Goal: Information Seeking & Learning: Find contact information

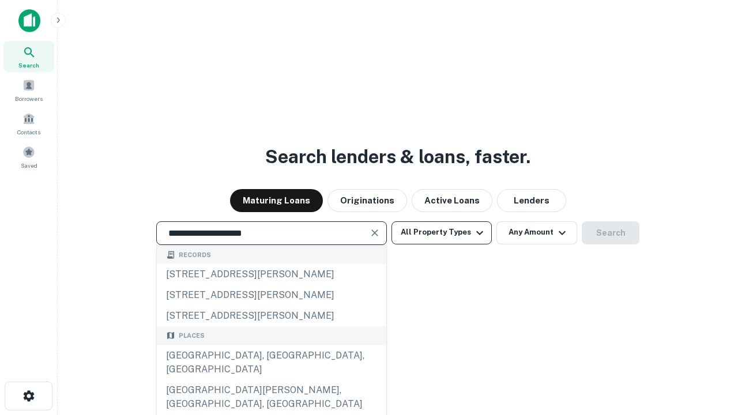
click at [271, 380] on div "[GEOGRAPHIC_DATA], [GEOGRAPHIC_DATA], [GEOGRAPHIC_DATA]" at bounding box center [271, 362] width 229 height 35
click at [441, 232] on button "All Property Types" at bounding box center [441, 232] width 100 height 23
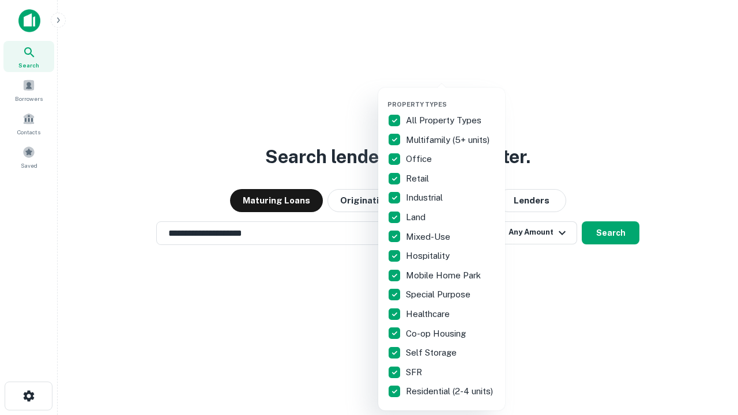
type input "**********"
click at [451, 97] on button "button" at bounding box center [450, 97] width 127 height 1
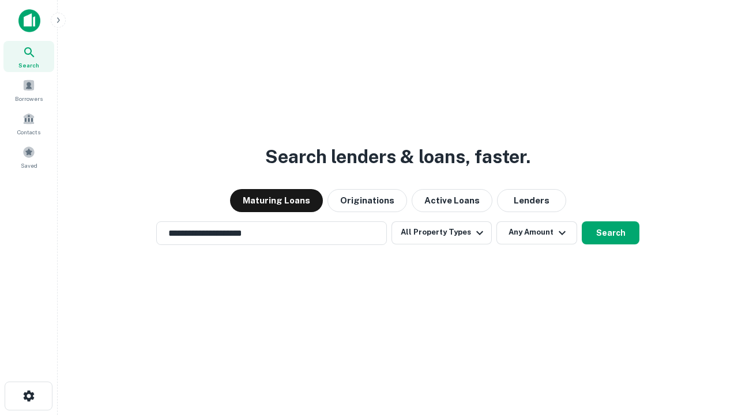
scroll to position [7, 139]
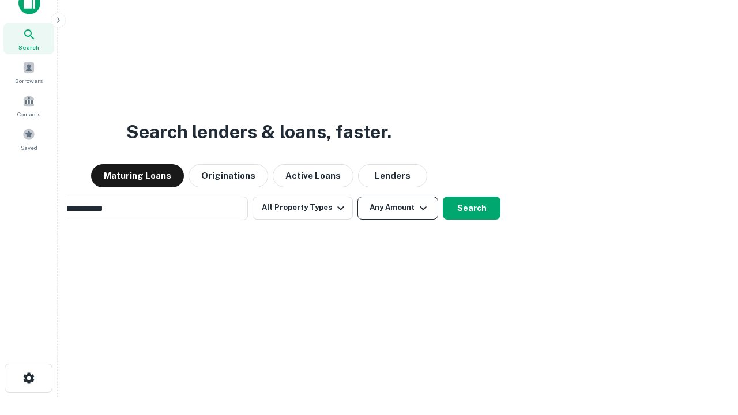
click at [357, 196] on button "Any Amount" at bounding box center [397, 207] width 81 height 23
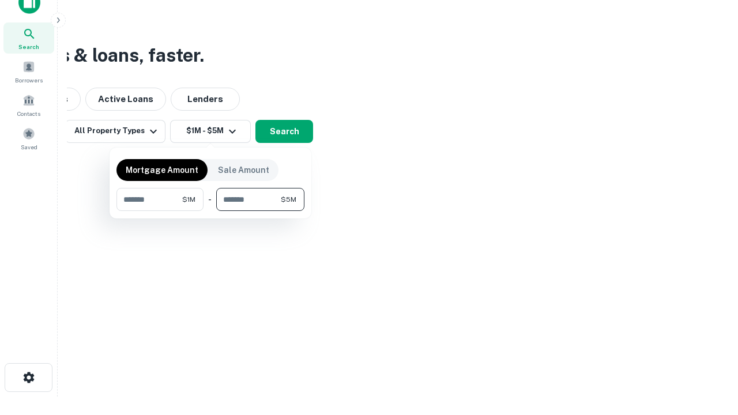
type input "*******"
click at [210, 211] on button "button" at bounding box center [210, 211] width 188 height 1
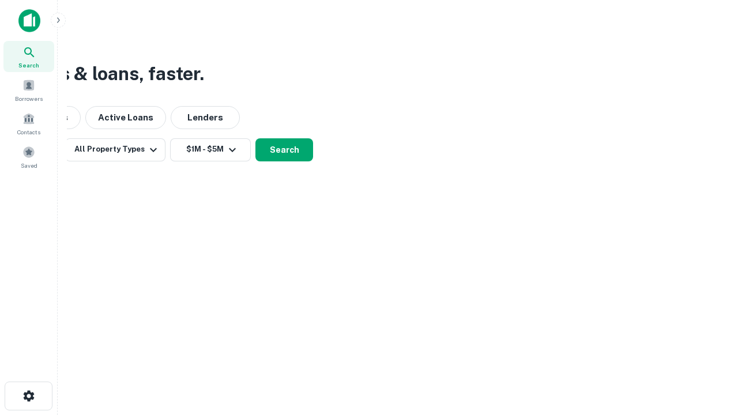
scroll to position [0, 0]
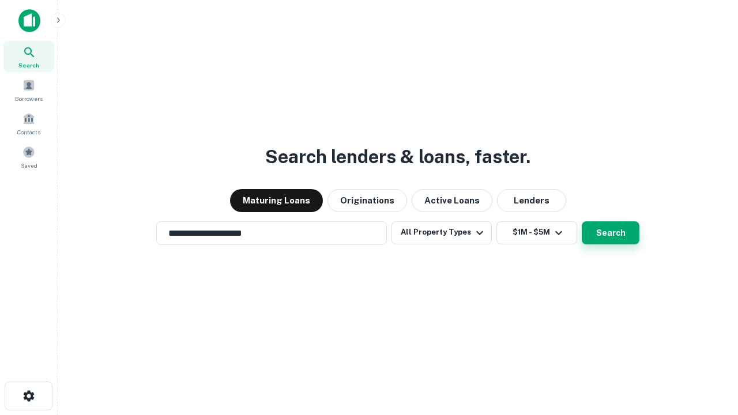
click at [581, 221] on button "Search" at bounding box center [610, 232] width 58 height 23
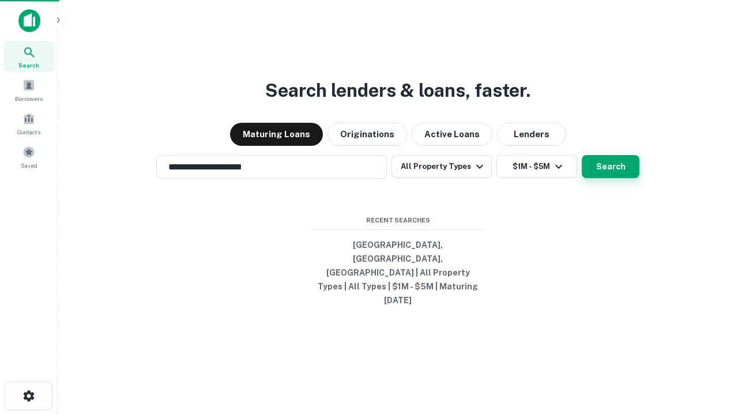
scroll to position [18, 0]
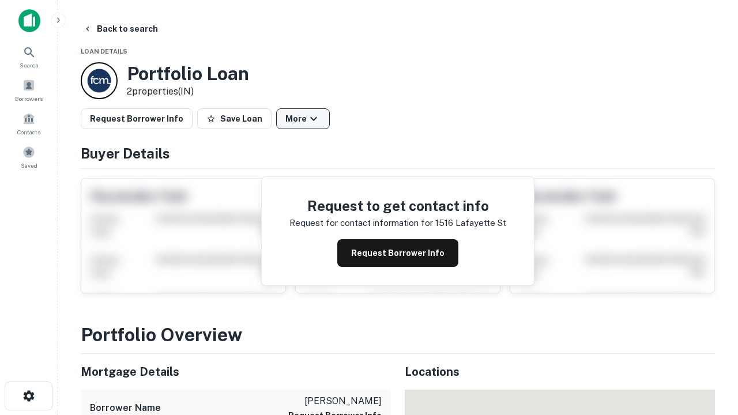
click at [303, 119] on button "More" at bounding box center [303, 118] width 54 height 21
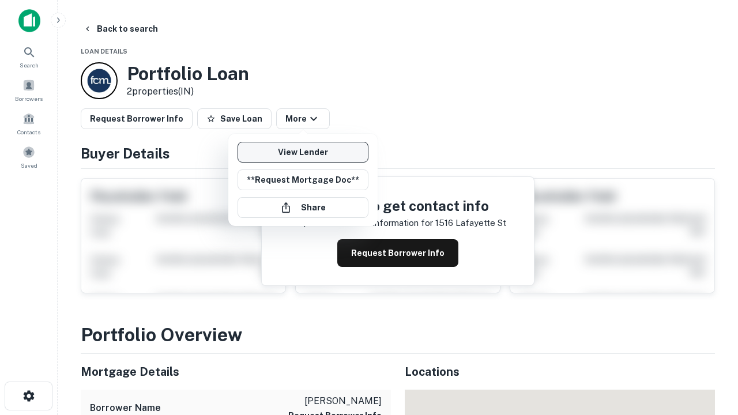
click at [303, 152] on link "View Lender" at bounding box center [302, 152] width 131 height 21
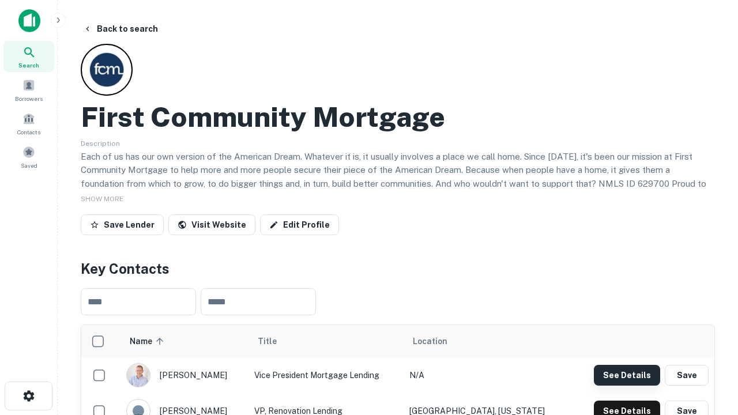
click at [626, 375] on button "See Details" at bounding box center [626, 375] width 66 height 21
